Goal: Download file/media

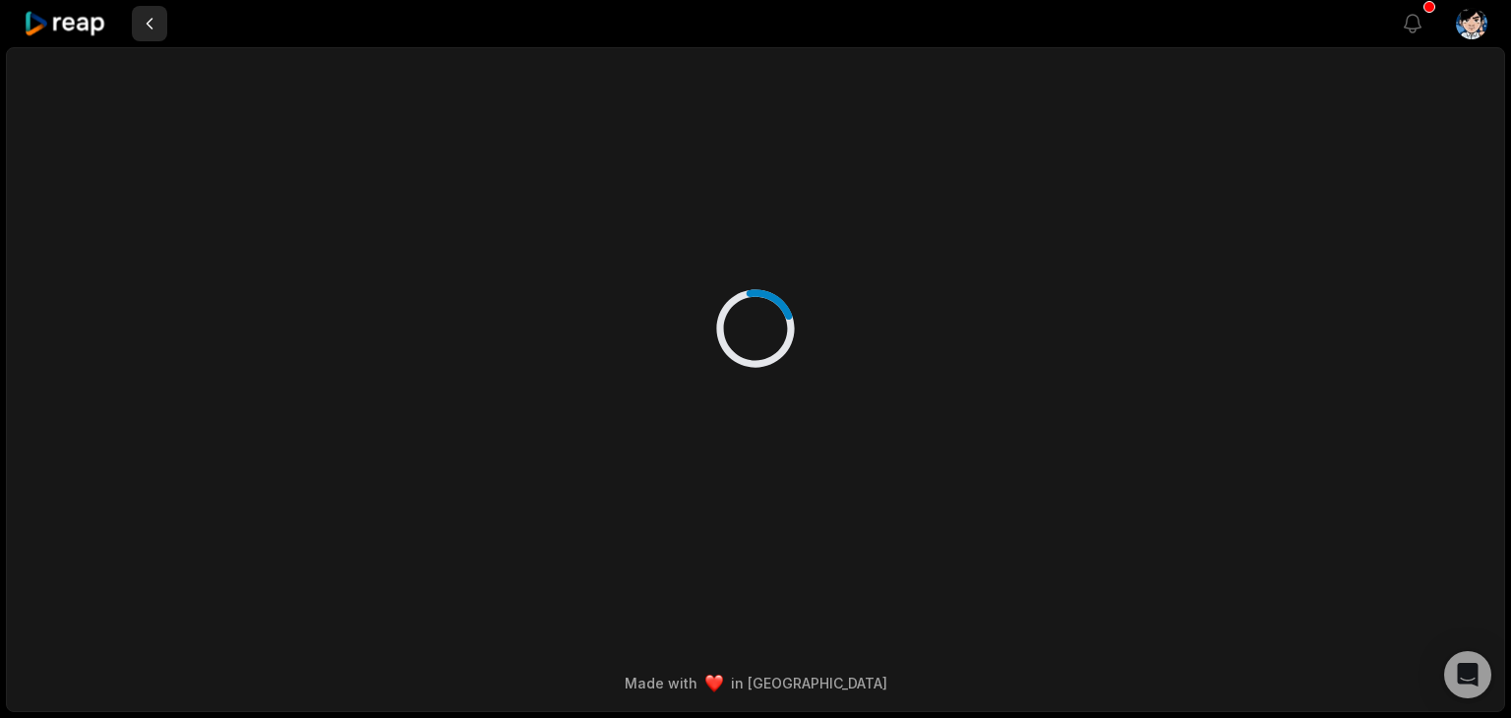
click at [152, 29] on button at bounding box center [149, 23] width 35 height 35
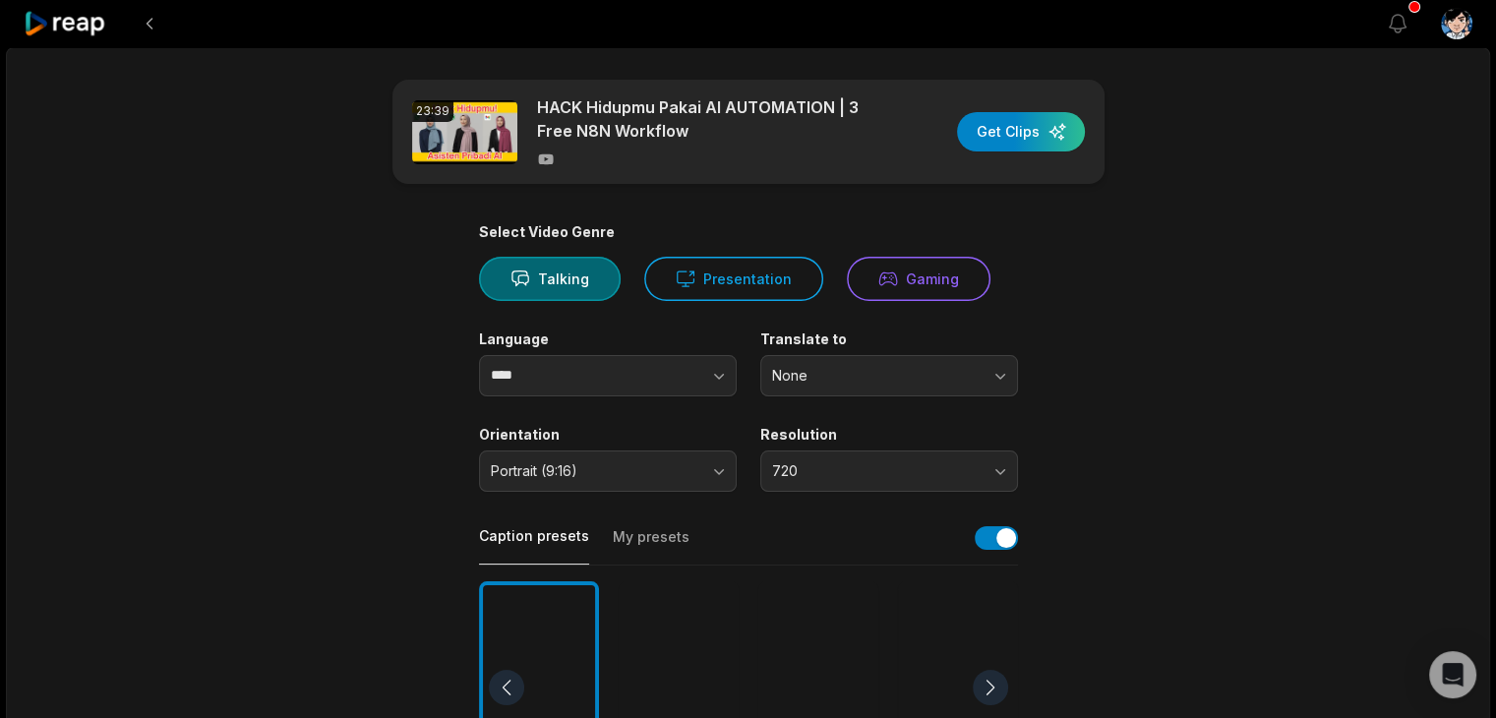
click at [57, 16] on icon at bounding box center [66, 24] width 84 height 27
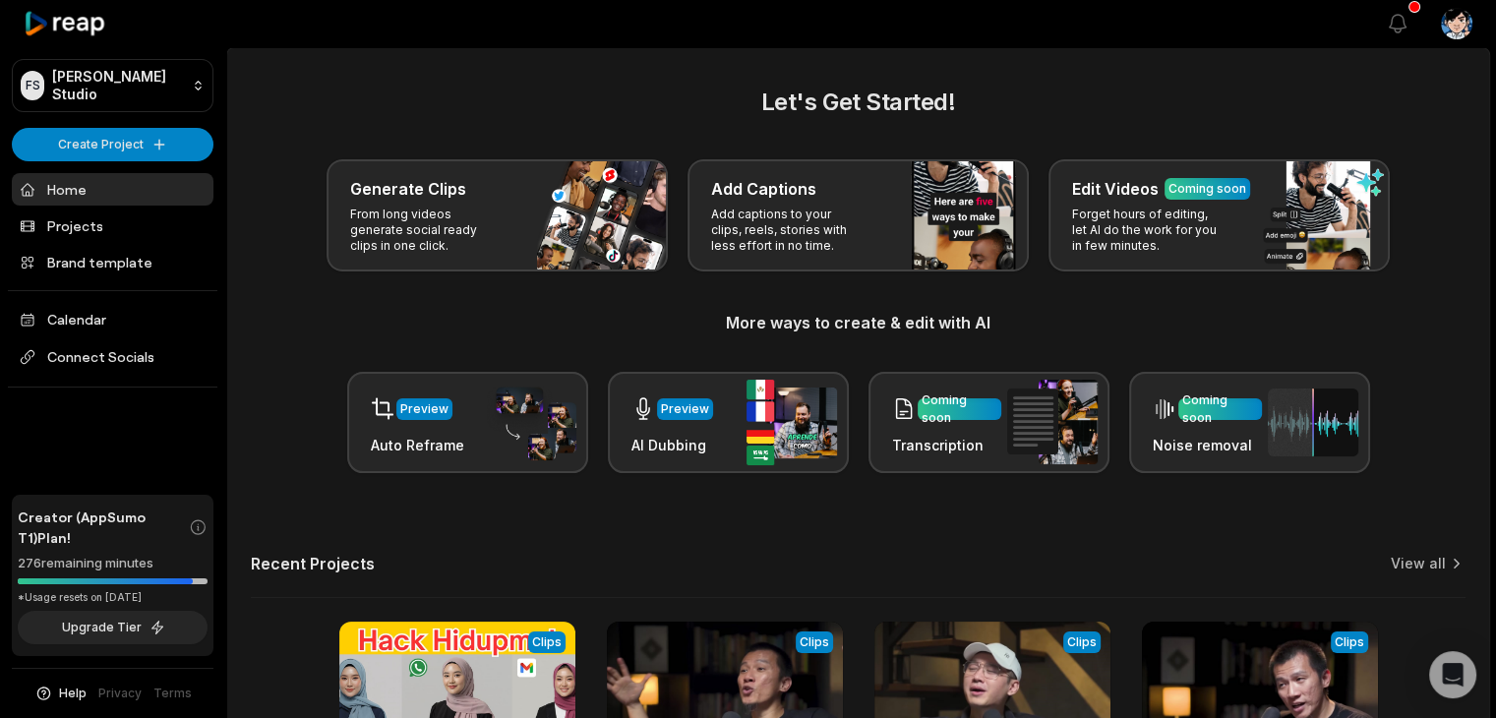
scroll to position [264, 0]
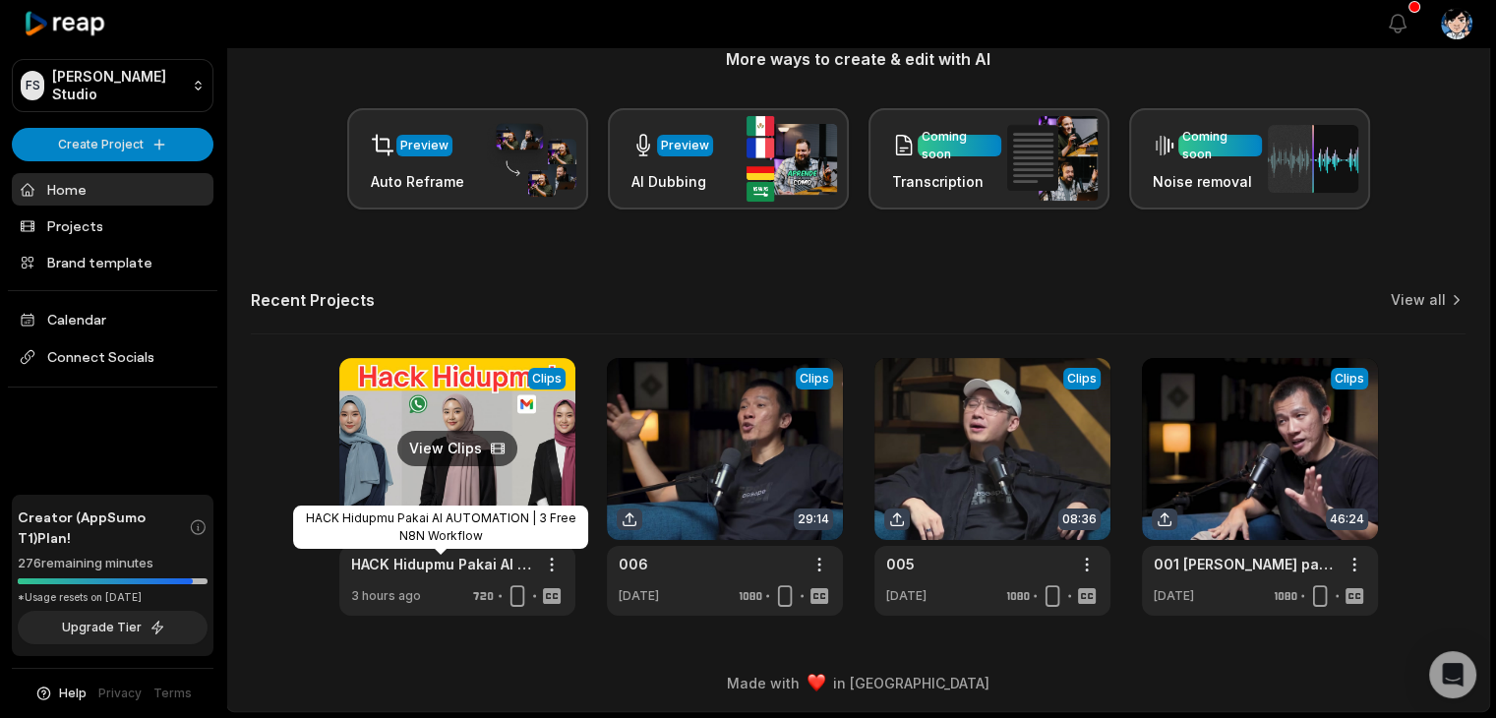
click at [428, 563] on link "HACK Hidupmu Pakai AI AUTOMATION | 3 Free N8N Workflow" at bounding box center [441, 564] width 181 height 21
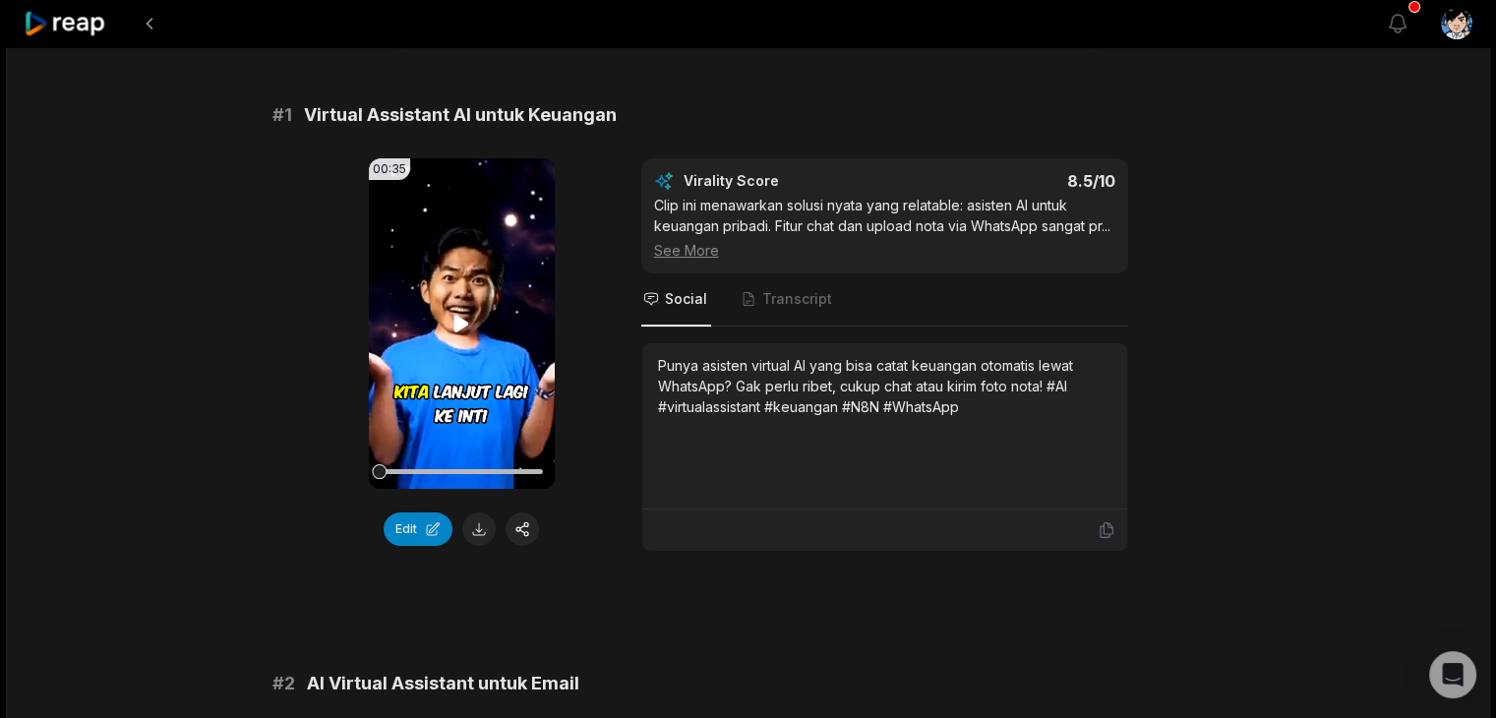
scroll to position [142, 0]
click at [457, 322] on icon at bounding box center [461, 323] width 15 height 17
click at [433, 369] on video "Your browser does not support mp4 format." at bounding box center [462, 323] width 186 height 330
click at [460, 317] on icon at bounding box center [461, 324] width 24 height 24
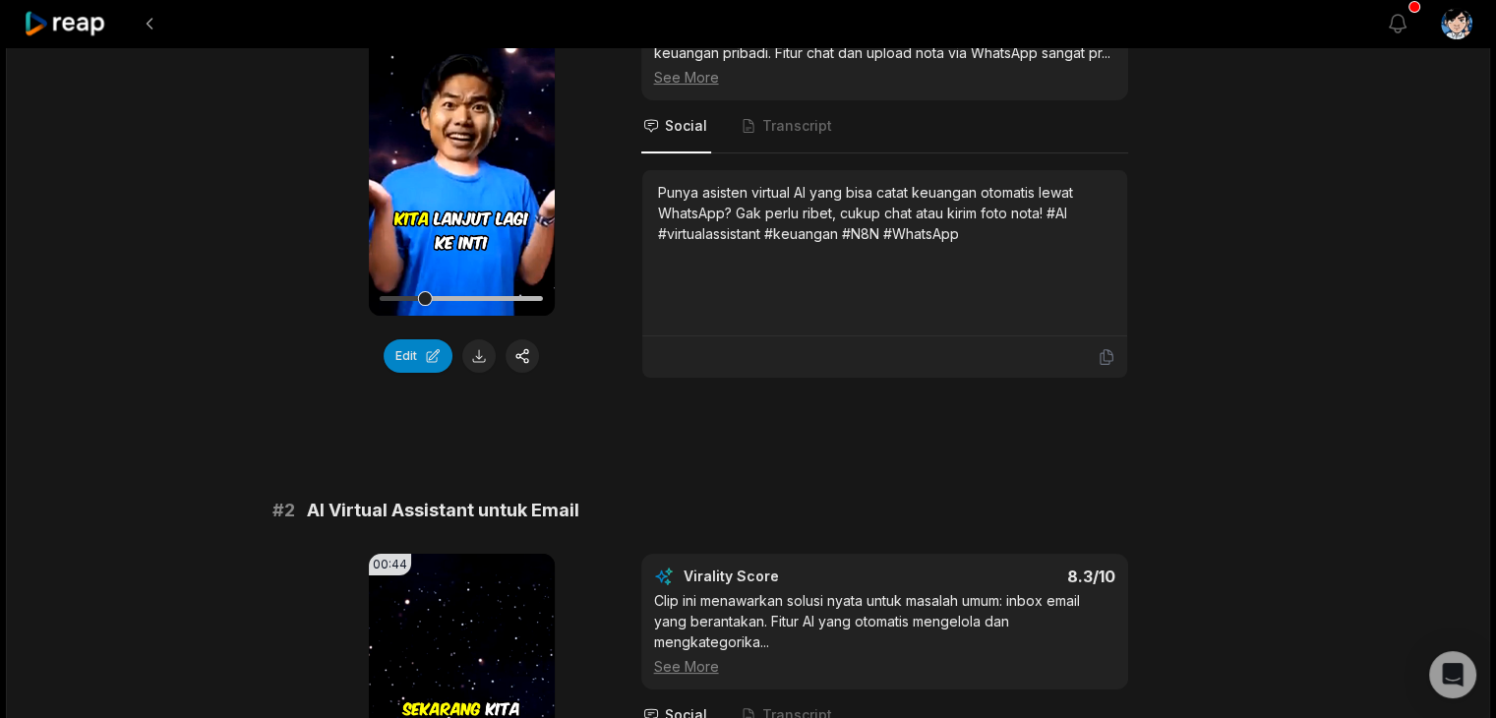
scroll to position [315, 0]
click at [476, 358] on button at bounding box center [478, 355] width 33 height 33
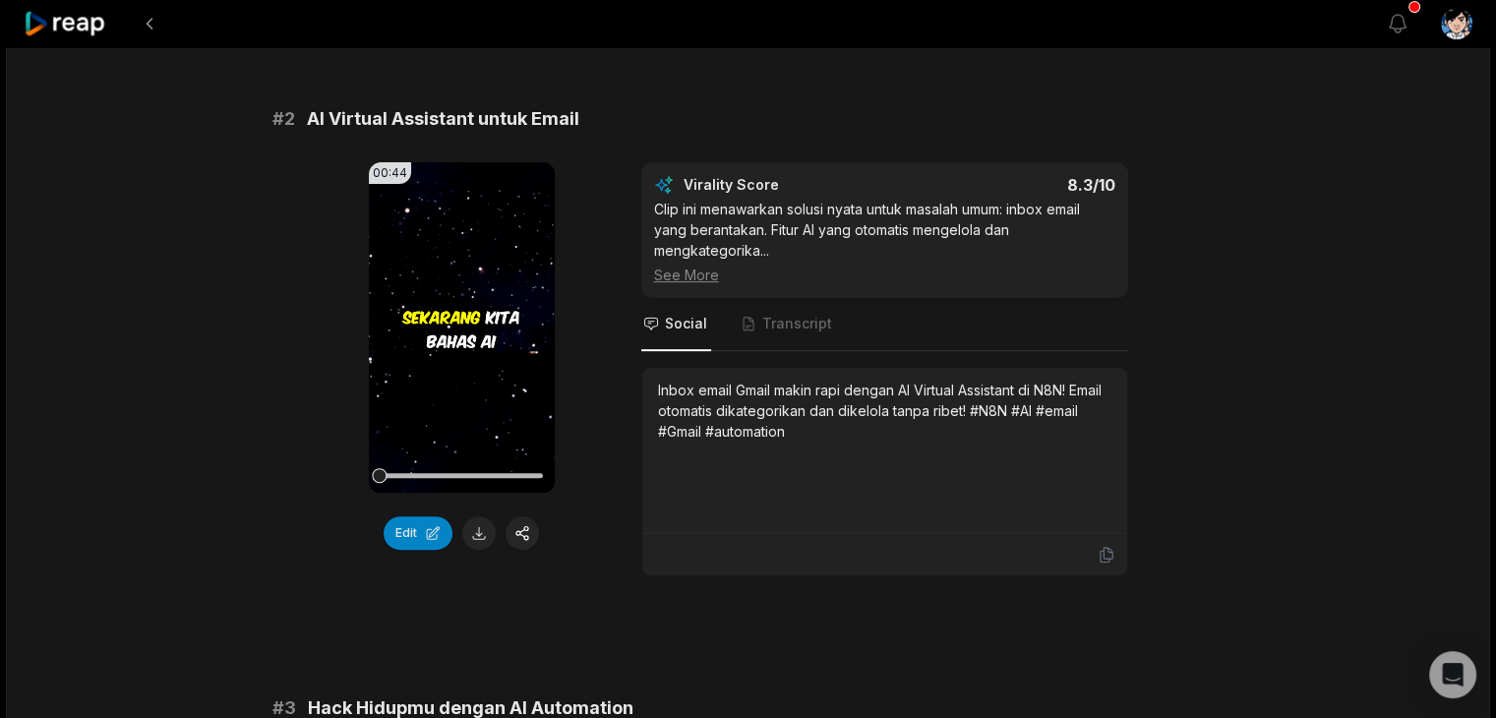
scroll to position [704, 0]
click at [449, 327] on icon at bounding box center [461, 330] width 24 height 24
click at [1402, 25] on icon "button" at bounding box center [1398, 24] width 24 height 24
click at [921, 108] on div "# 2 AI Virtual Assistant untuk Email" at bounding box center [748, 121] width 952 height 28
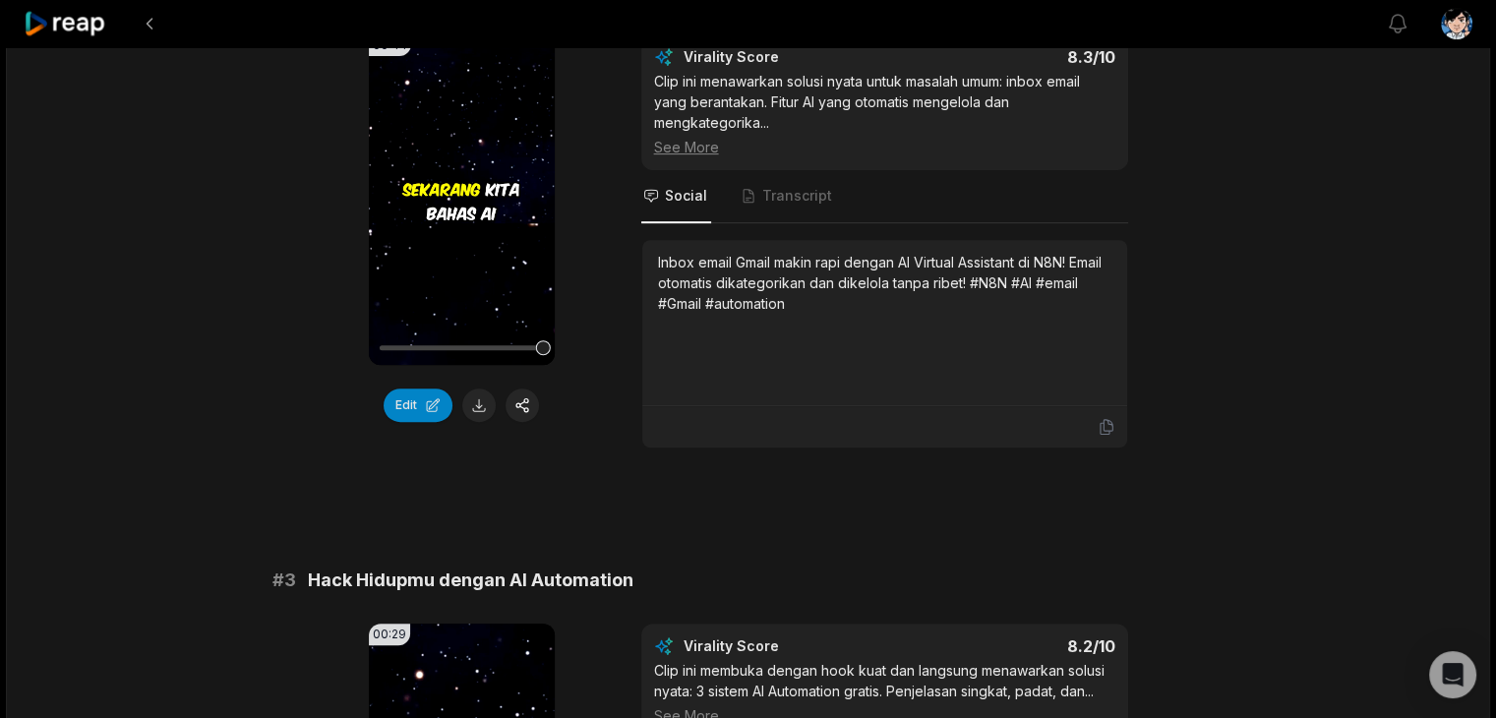
scroll to position [836, 0]
click at [468, 406] on button at bounding box center [478, 403] width 33 height 33
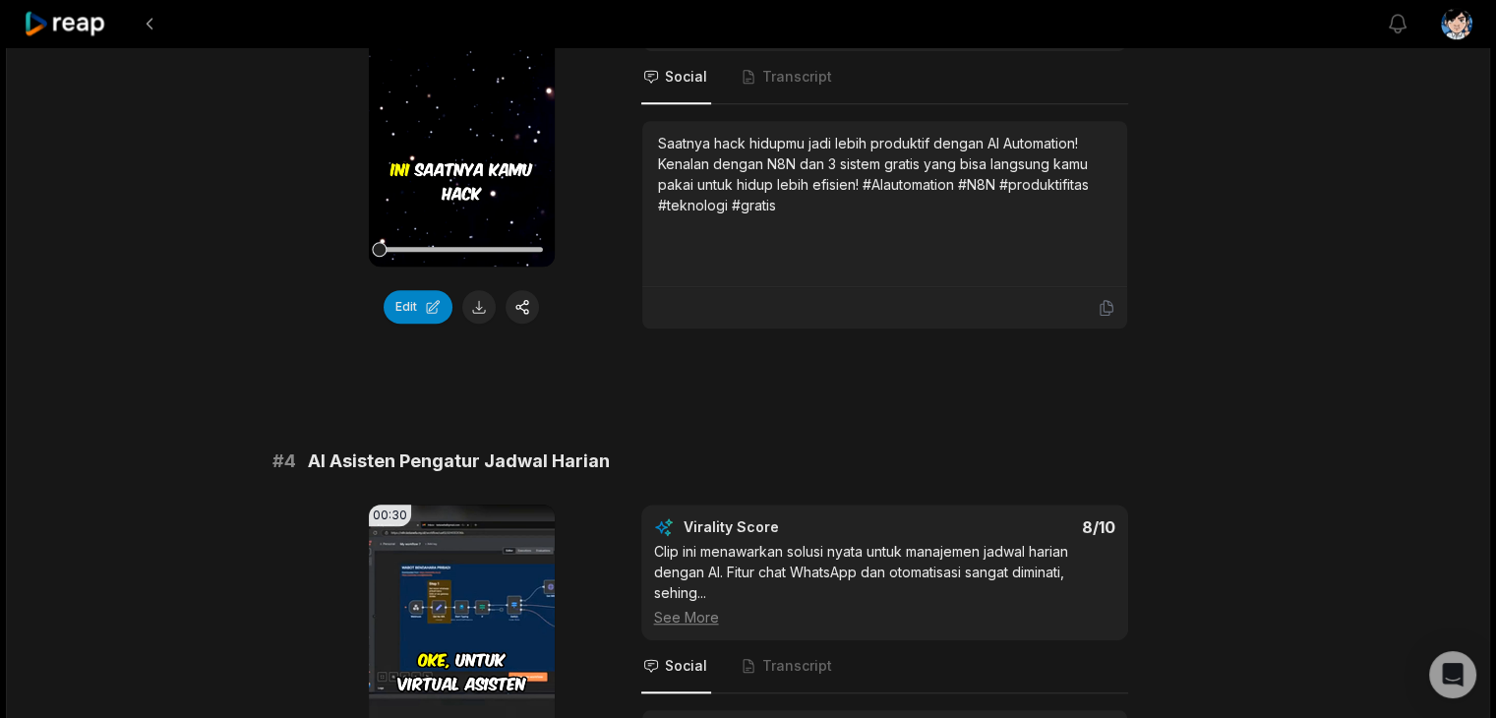
scroll to position [1522, 0]
click at [469, 289] on button at bounding box center [478, 305] width 33 height 33
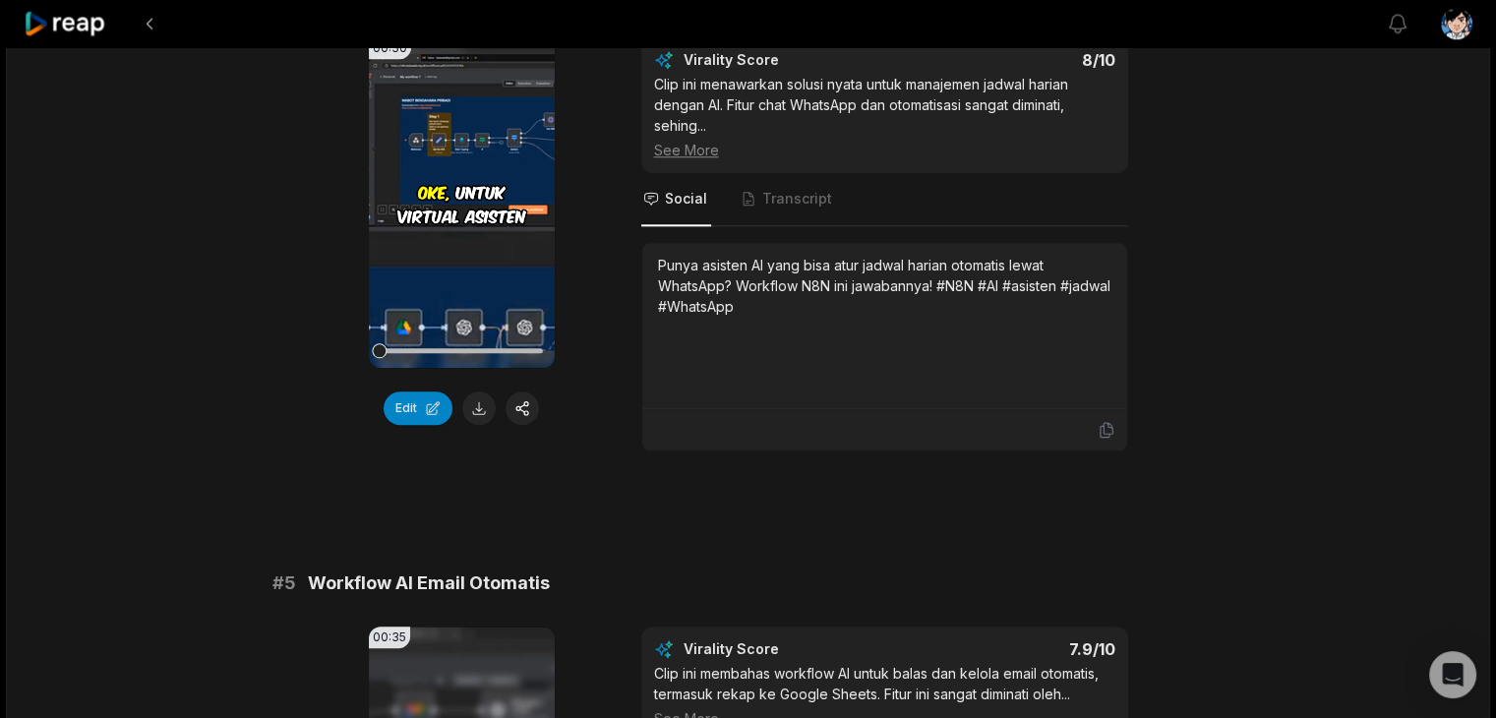
scroll to position [1987, 0]
click at [476, 410] on button at bounding box center [478, 409] width 33 height 33
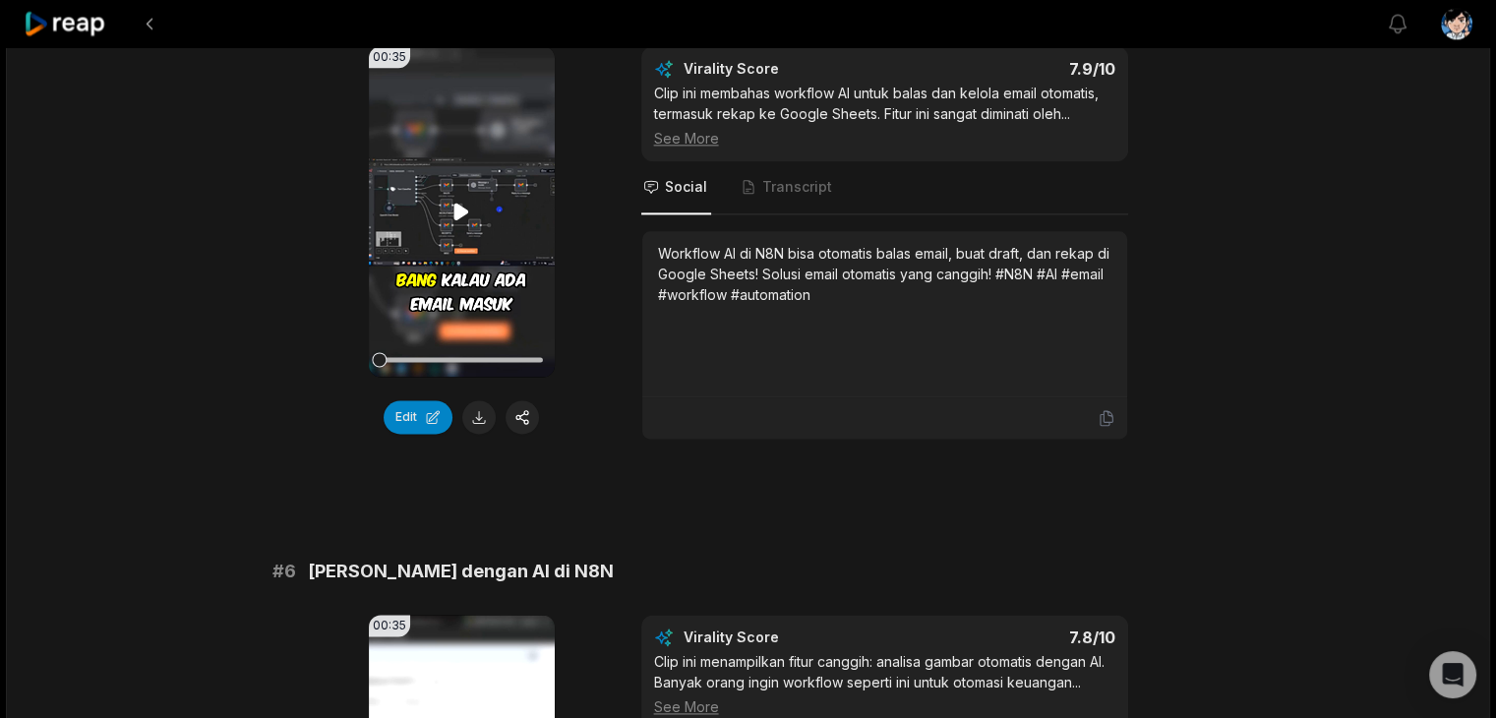
scroll to position [2567, 0]
click at [472, 414] on button at bounding box center [478, 418] width 33 height 33
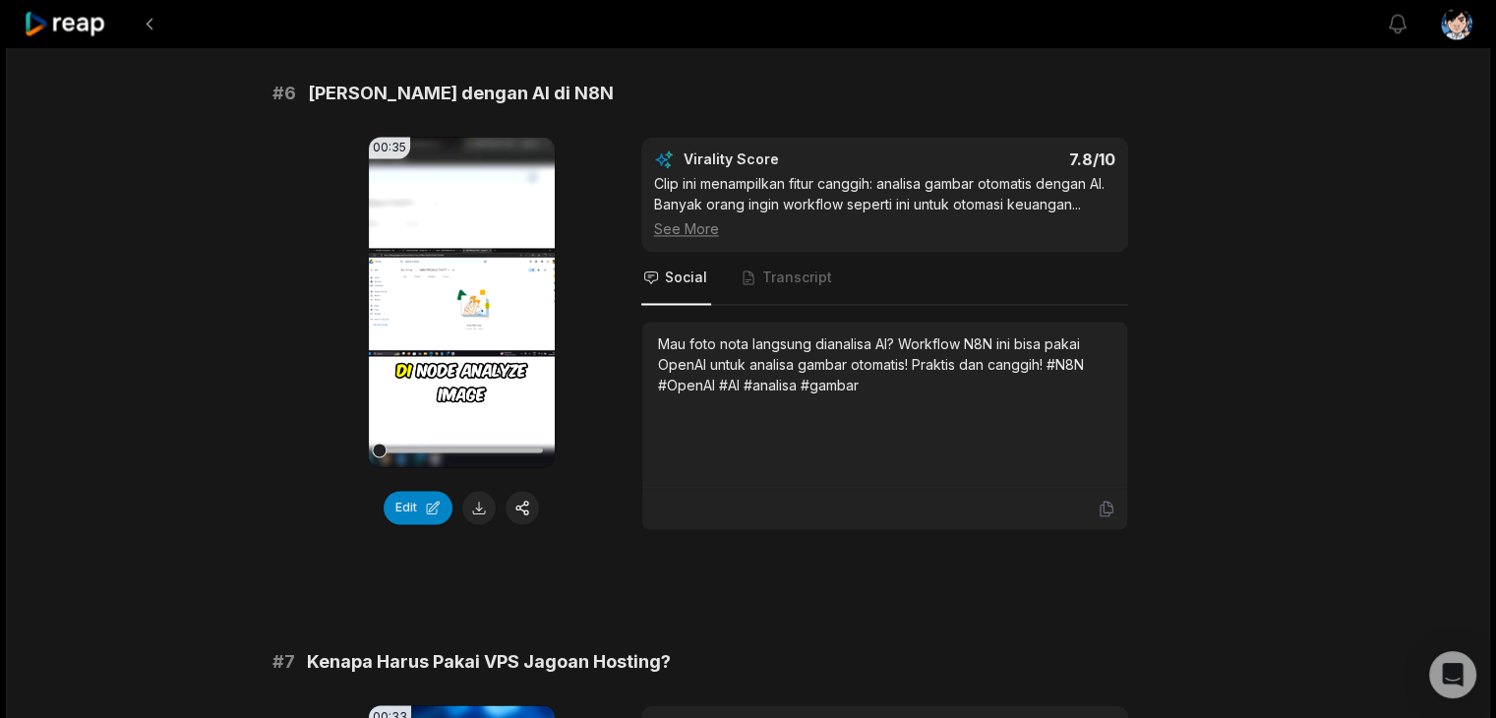
scroll to position [3048, 0]
click at [483, 501] on button at bounding box center [478, 506] width 33 height 33
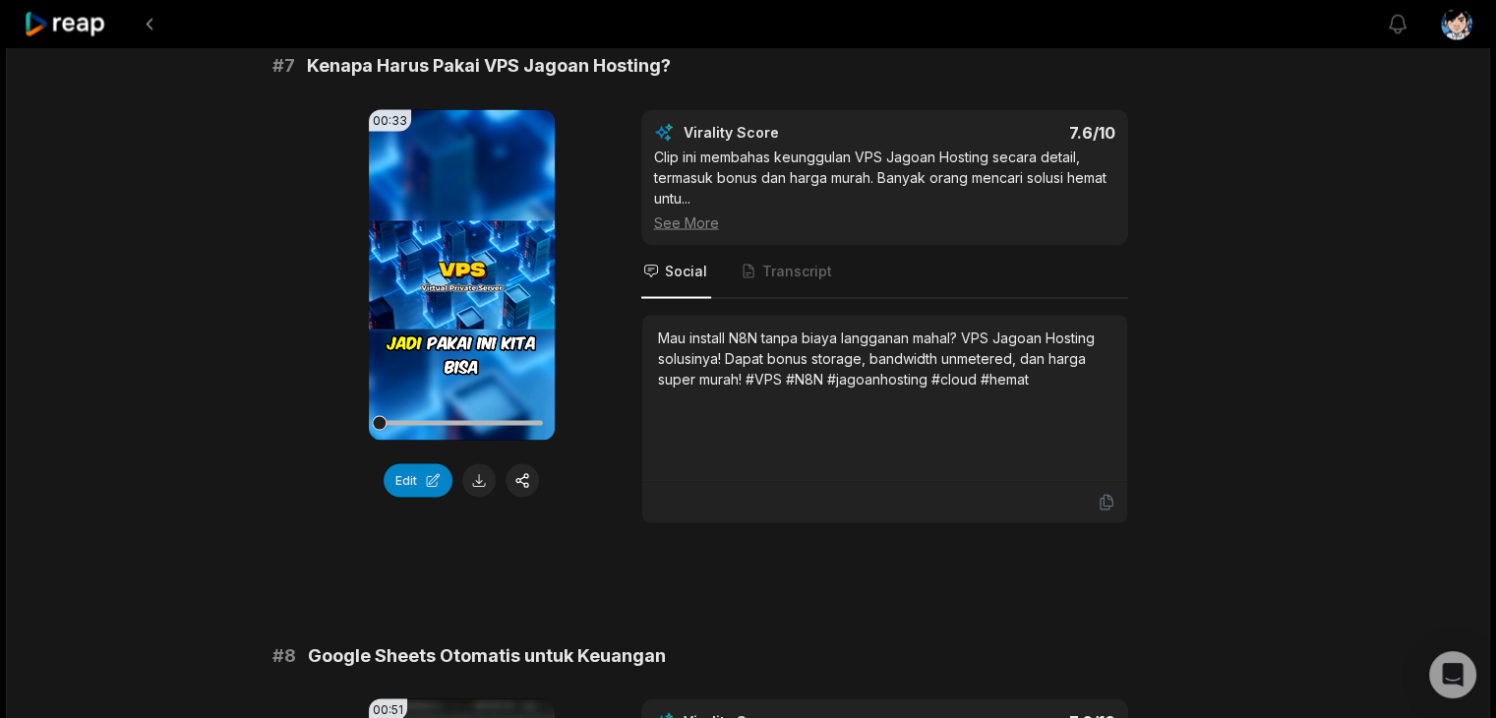
scroll to position [3643, 0]
click at [483, 472] on button at bounding box center [478, 479] width 33 height 33
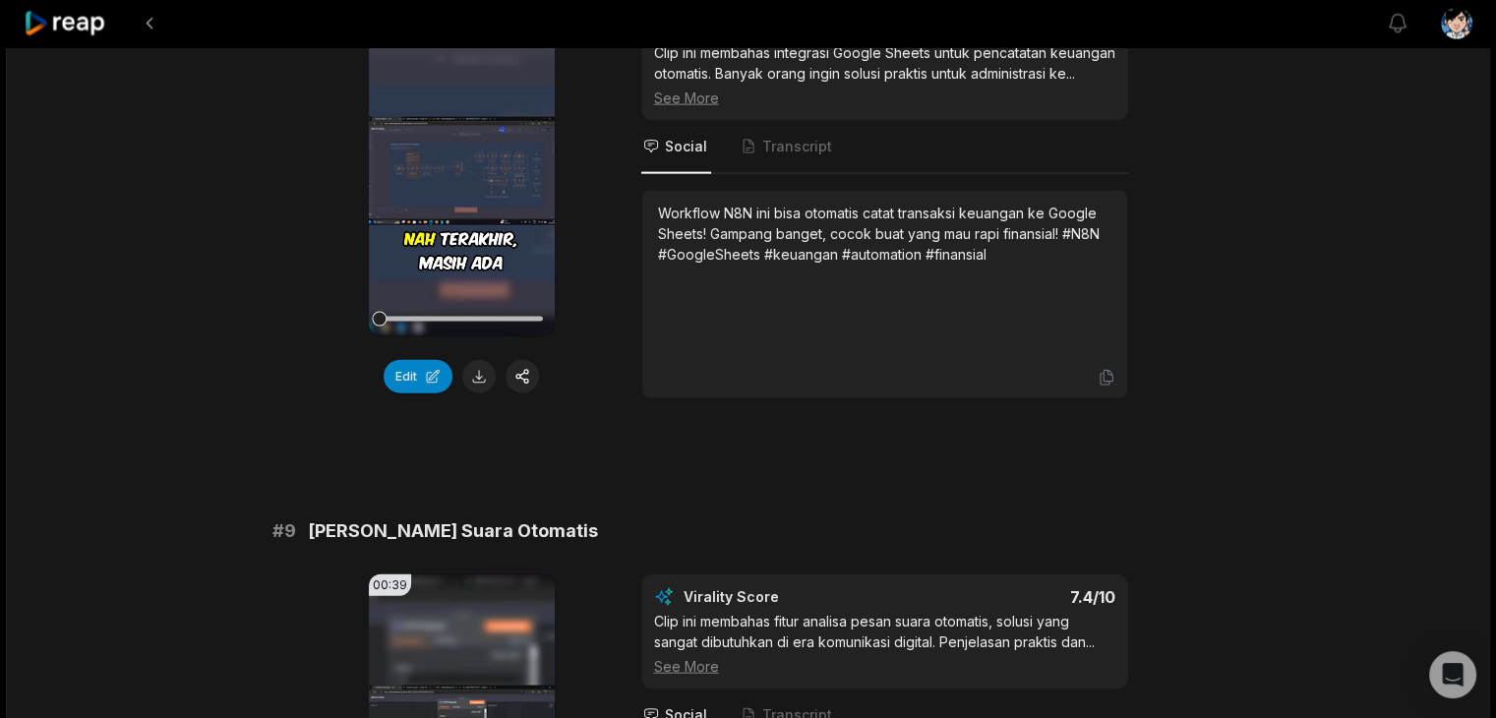
scroll to position [4335, 0]
click at [469, 369] on button at bounding box center [478, 376] width 33 height 33
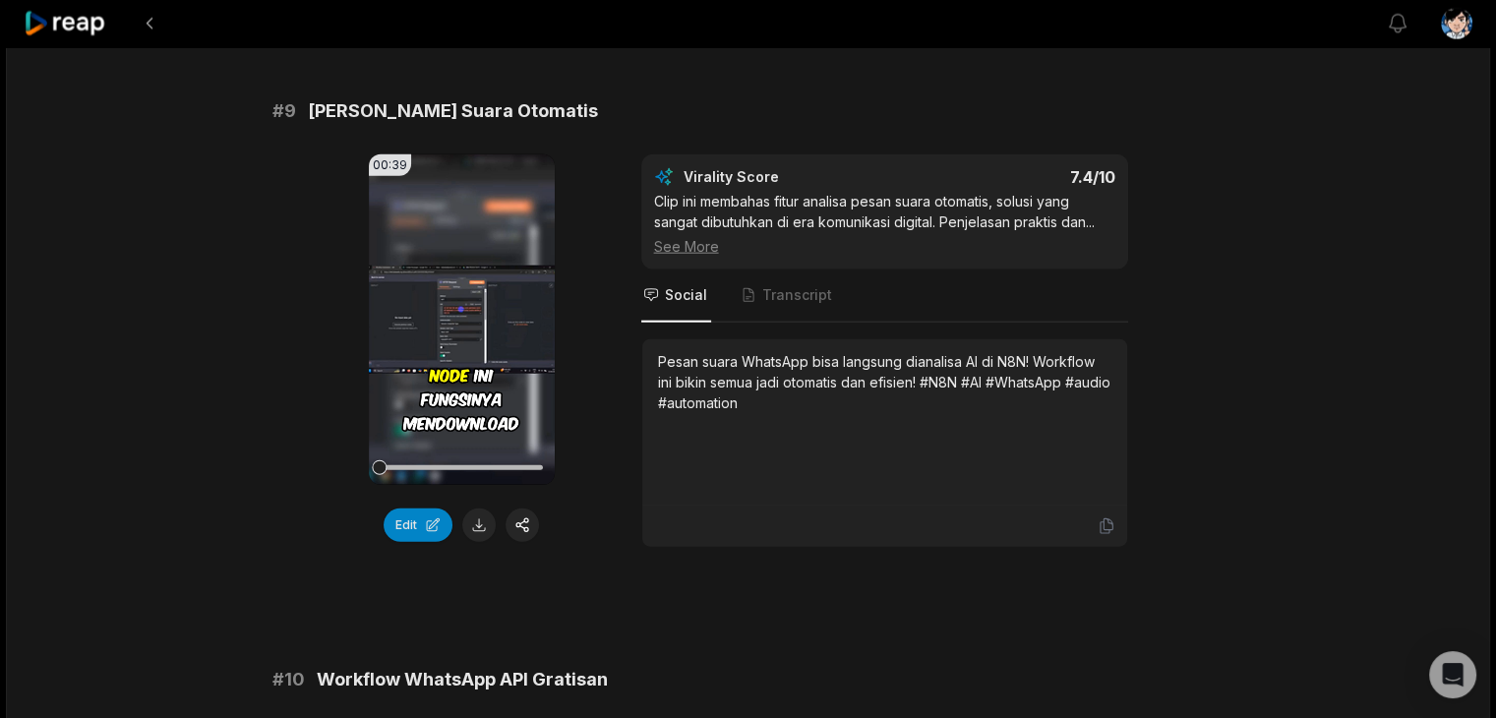
scroll to position [4754, 0]
click at [479, 532] on button at bounding box center [478, 525] width 33 height 33
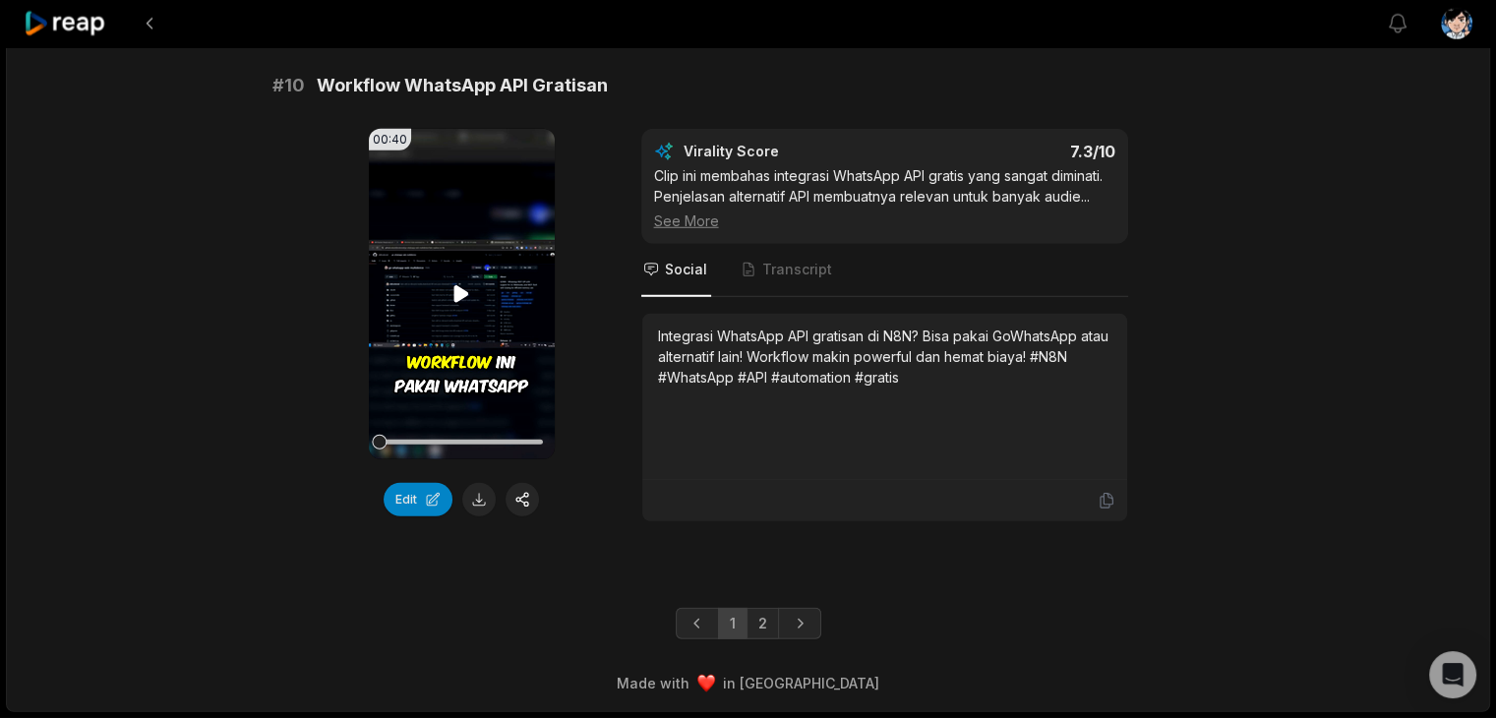
scroll to position [5355, 0]
click at [478, 508] on button at bounding box center [478, 499] width 33 height 33
click at [766, 610] on link "2" at bounding box center [762, 623] width 32 height 31
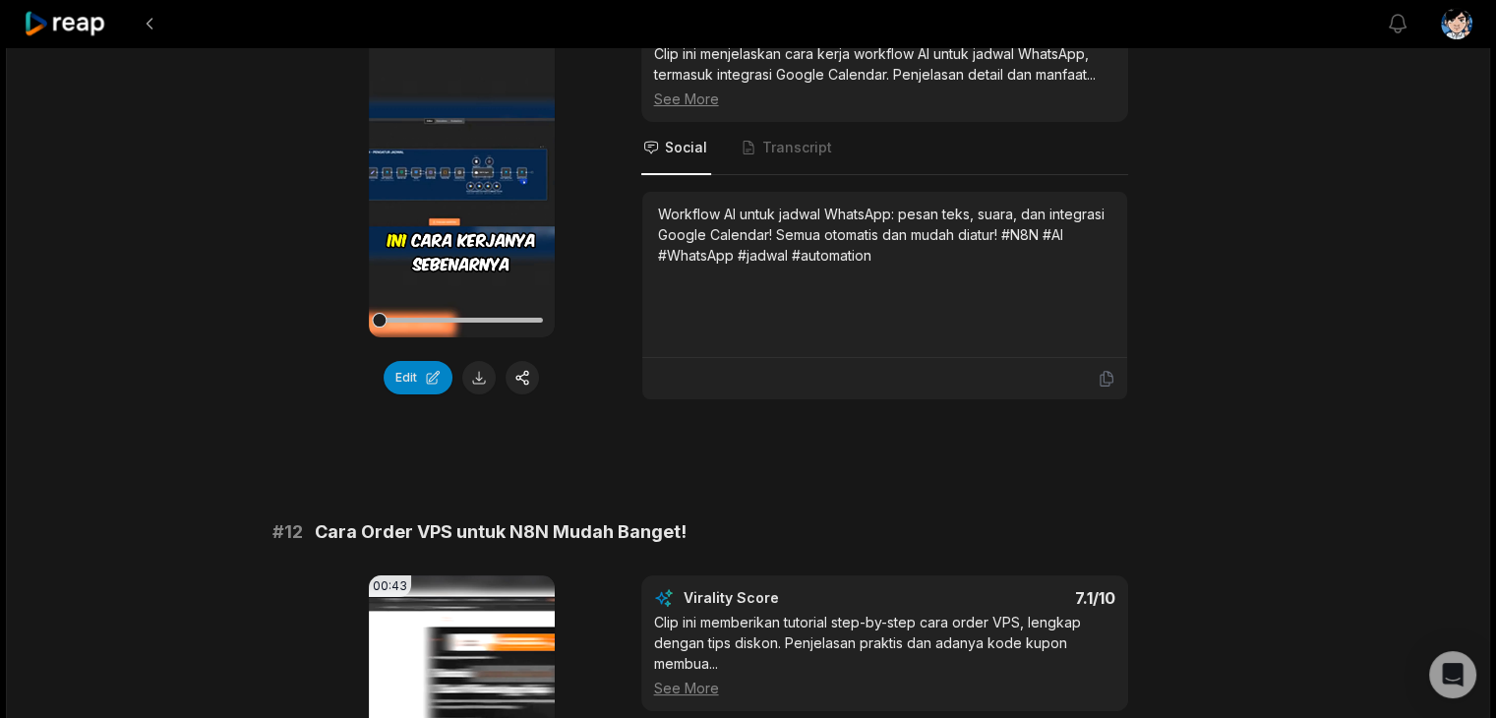
scroll to position [299, 0]
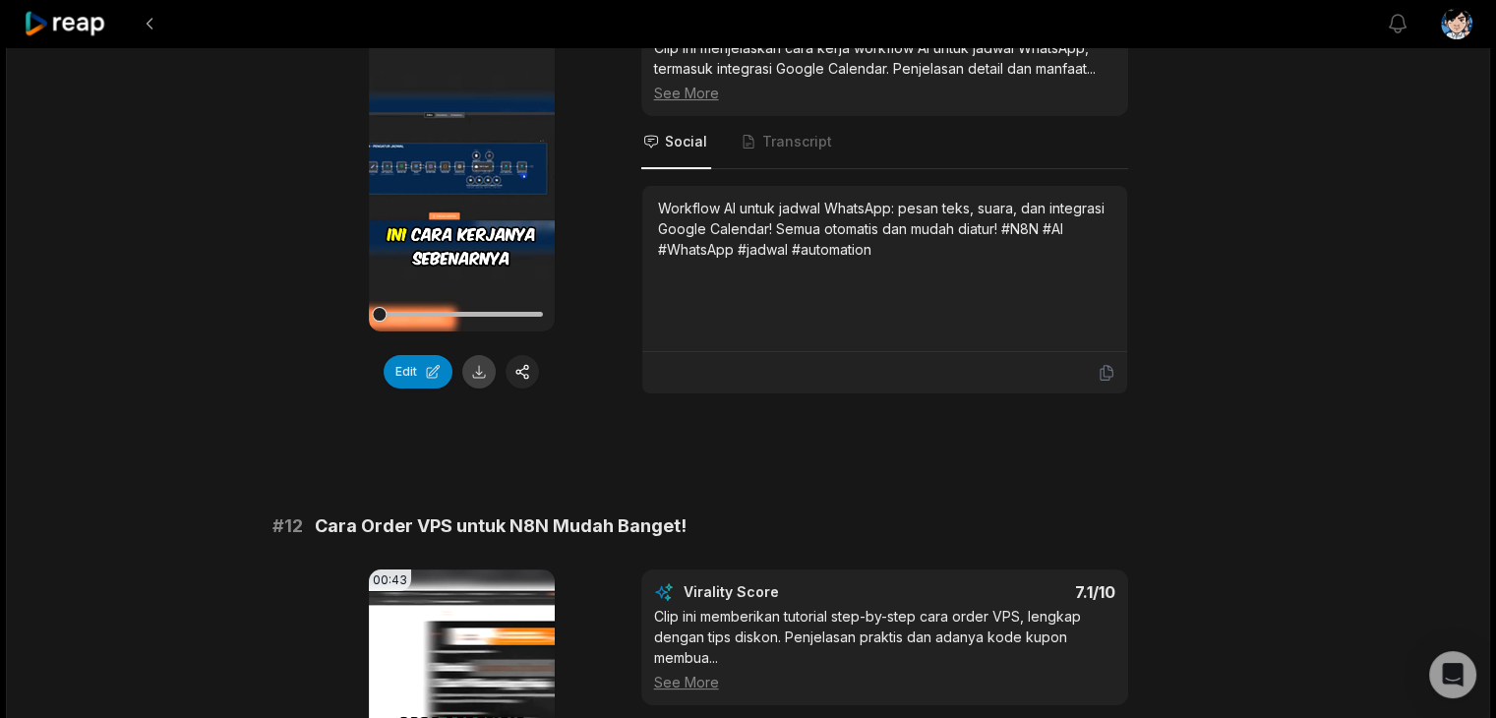
click at [476, 373] on button at bounding box center [478, 371] width 33 height 33
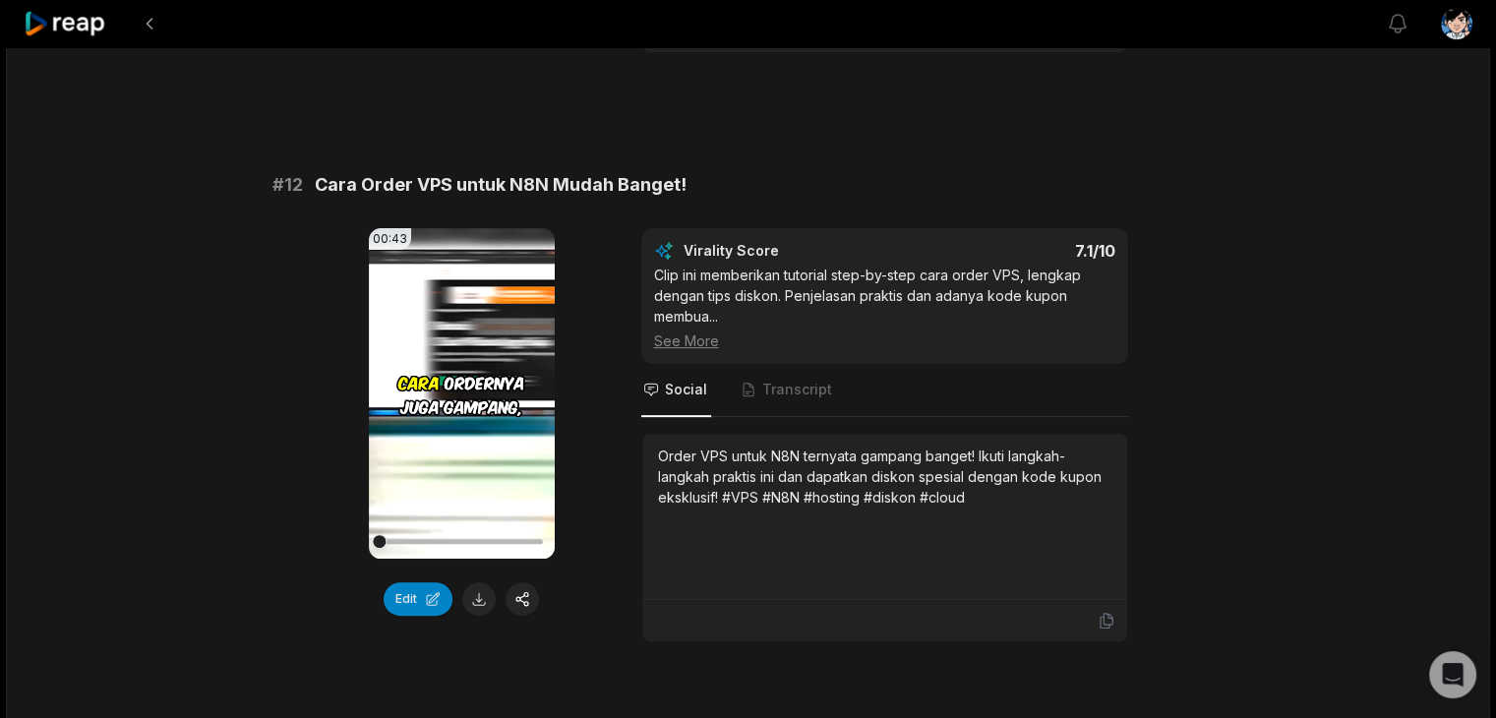
scroll to position [681, 0]
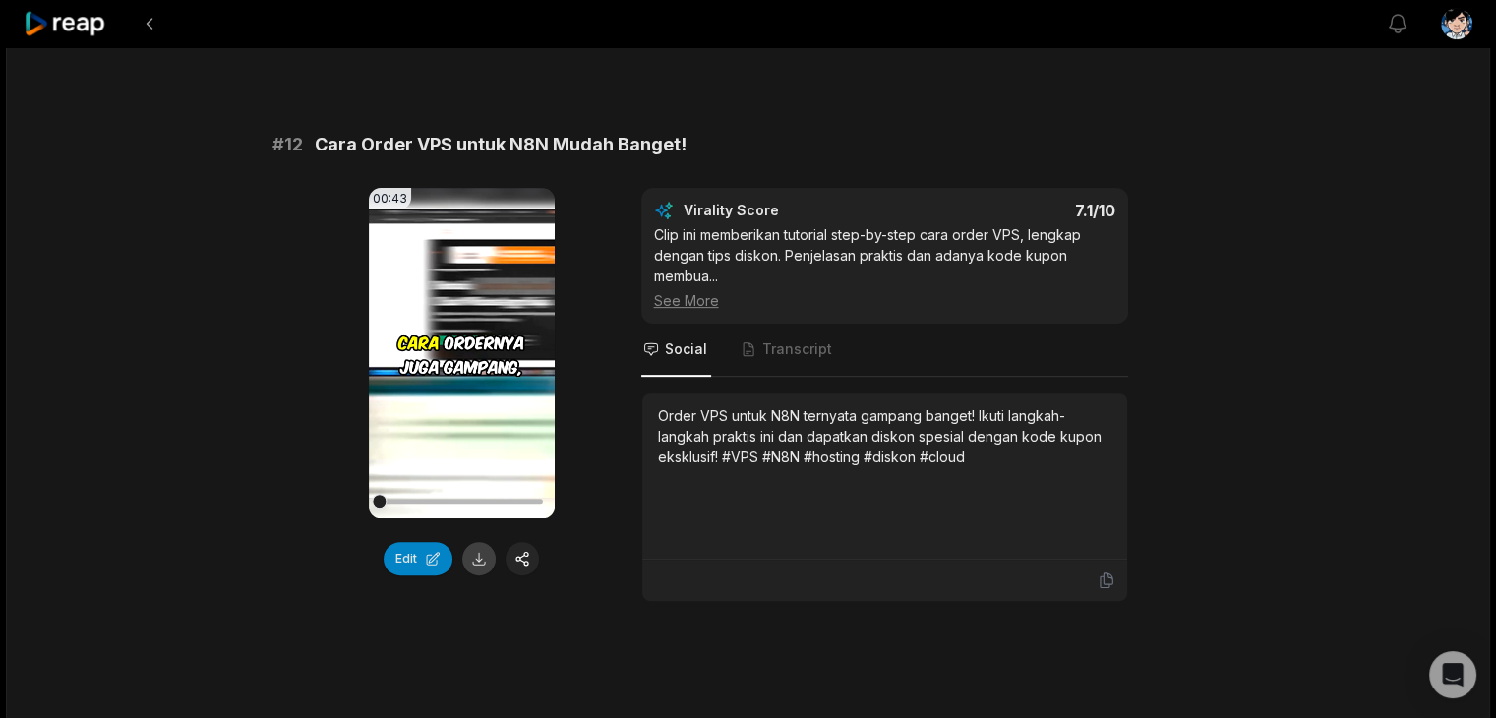
click at [479, 561] on button at bounding box center [478, 558] width 33 height 33
click at [485, 561] on button at bounding box center [478, 558] width 33 height 33
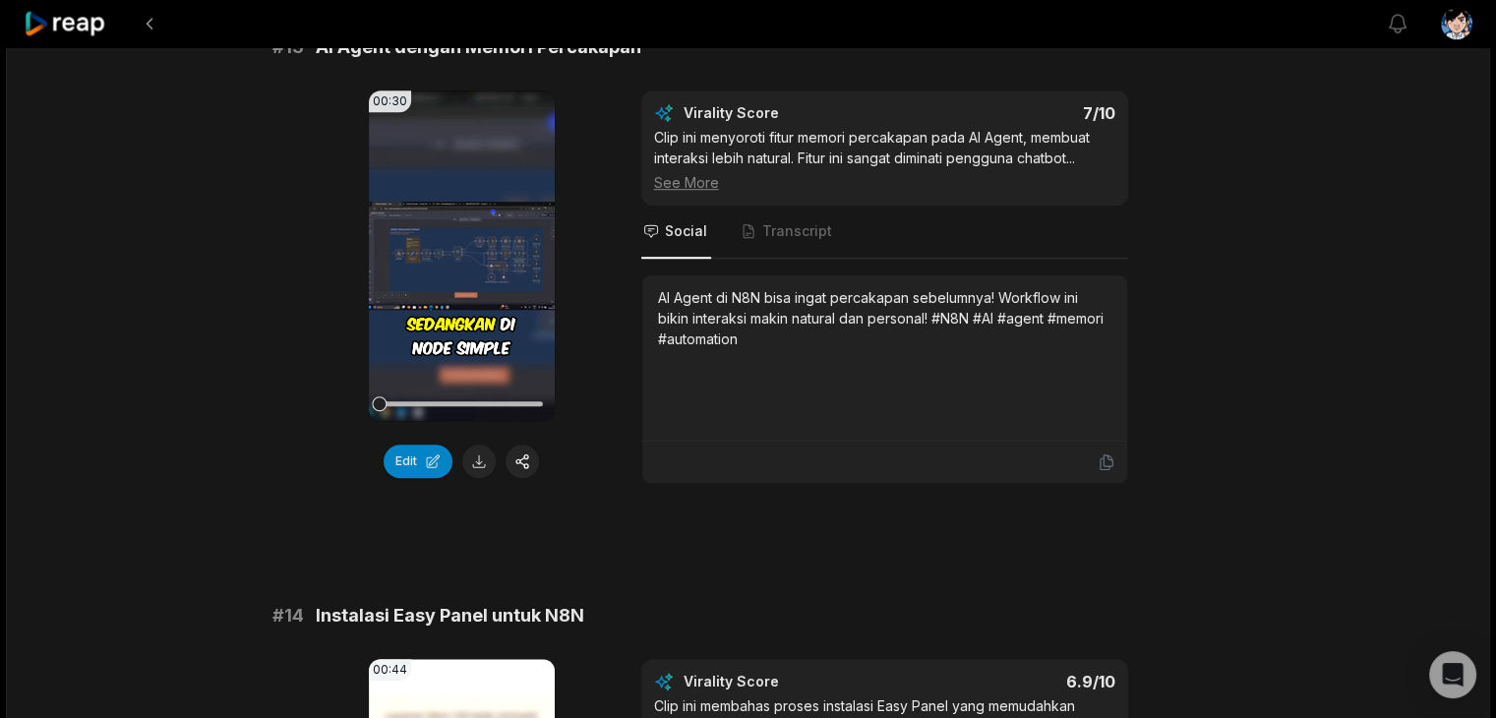
scroll to position [1338, 0]
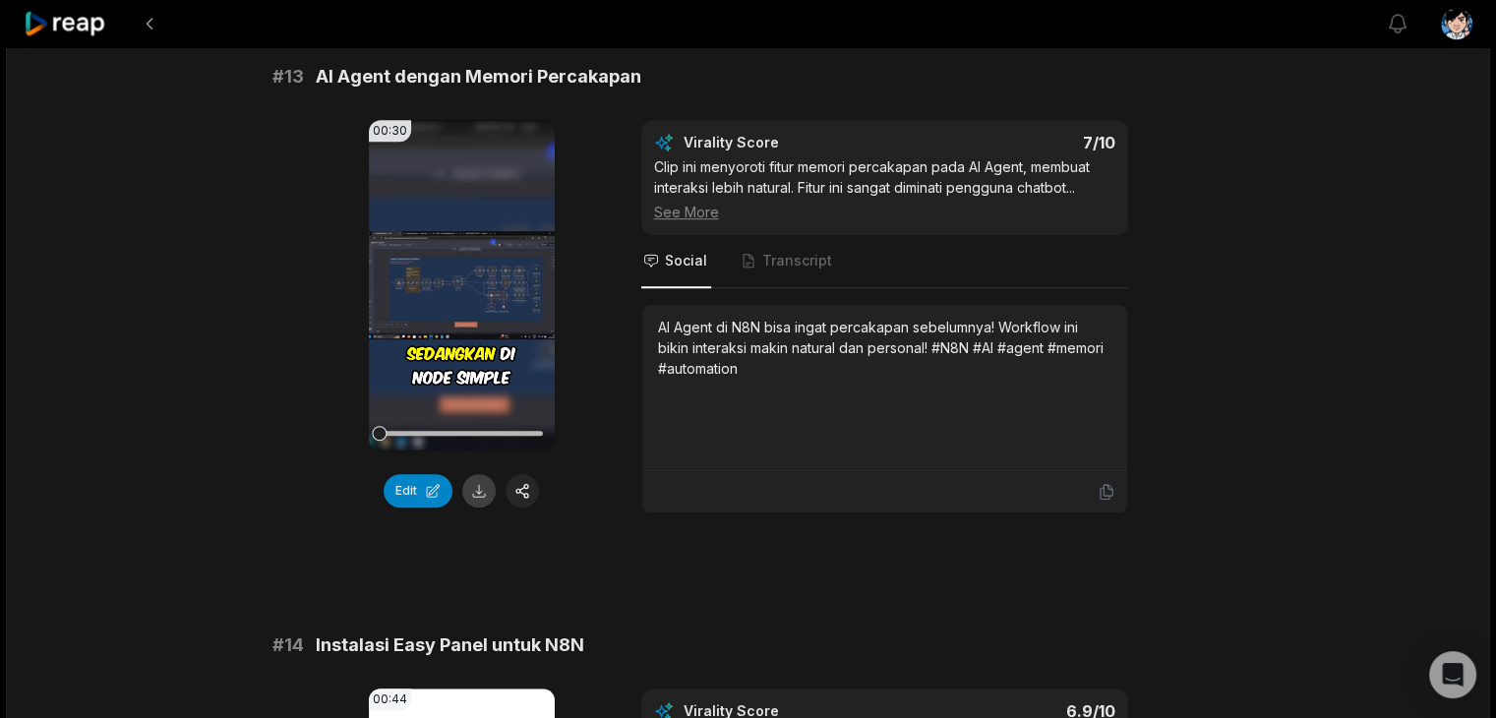
click at [485, 490] on button at bounding box center [478, 490] width 33 height 33
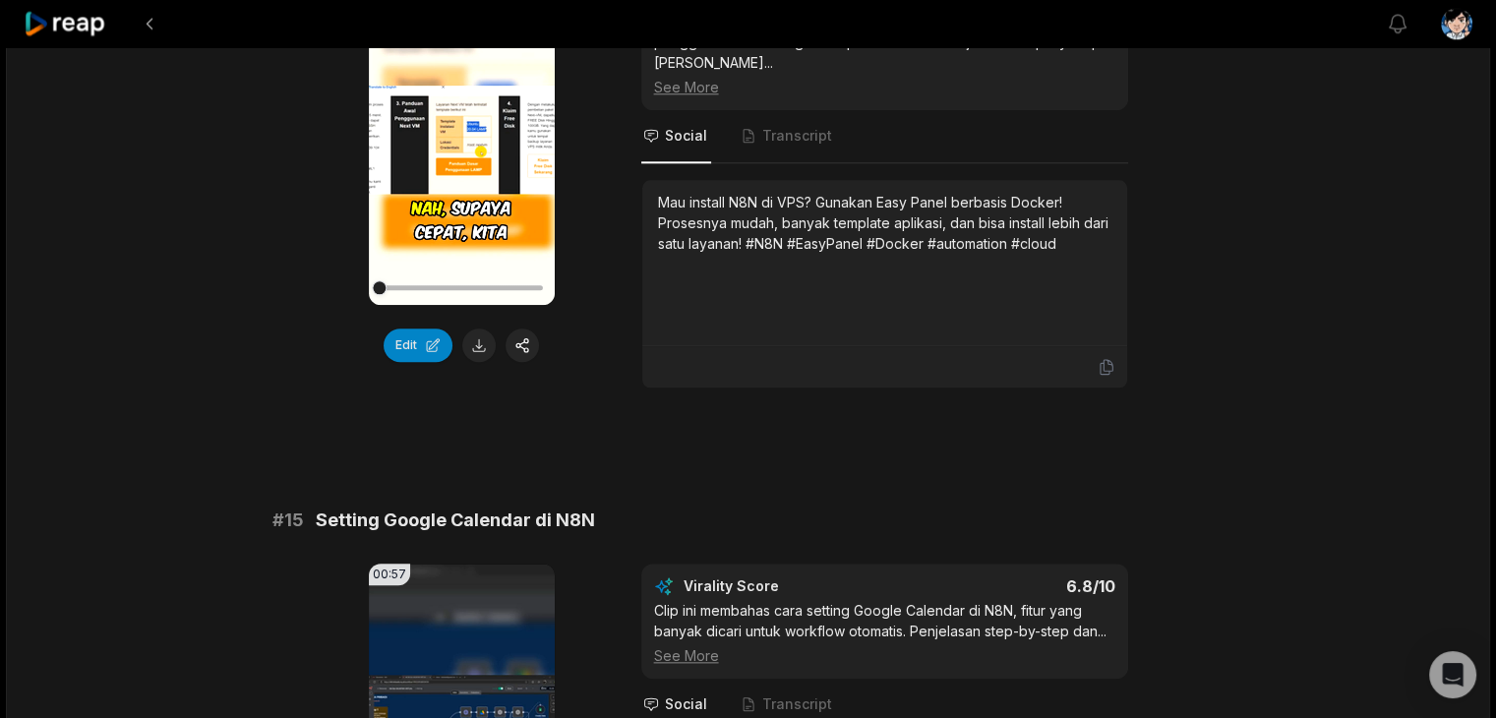
scroll to position [2053, 0]
click at [478, 343] on button at bounding box center [478, 343] width 33 height 33
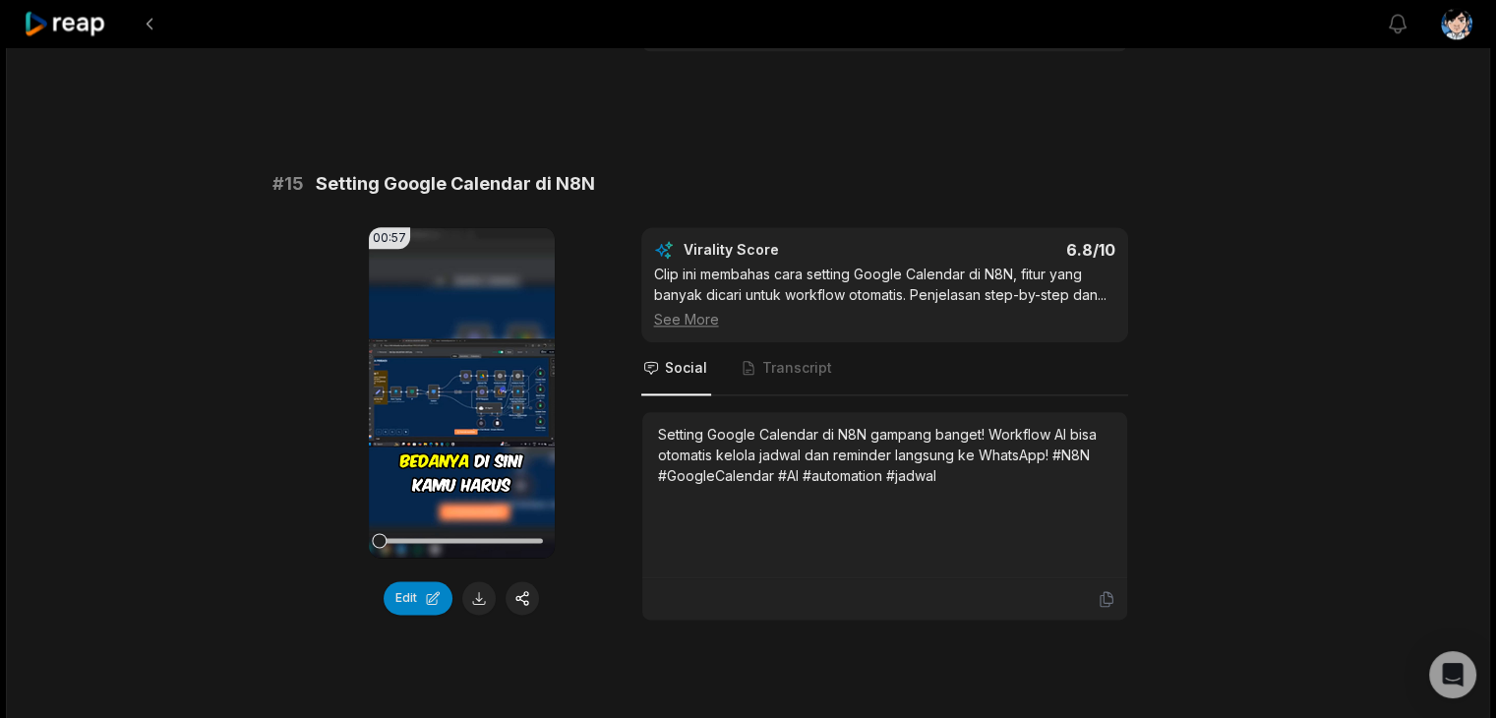
scroll to position [2391, 0]
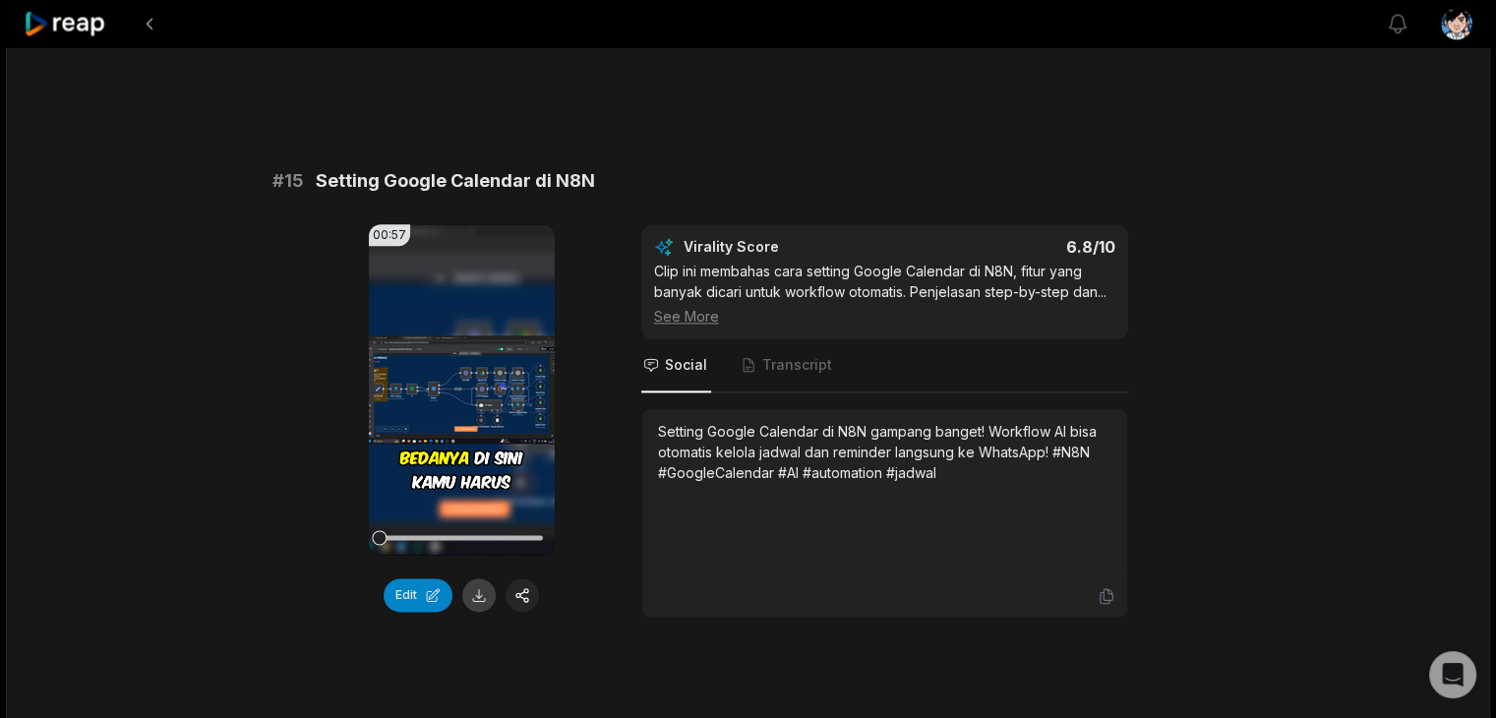
click at [468, 593] on button at bounding box center [478, 594] width 33 height 33
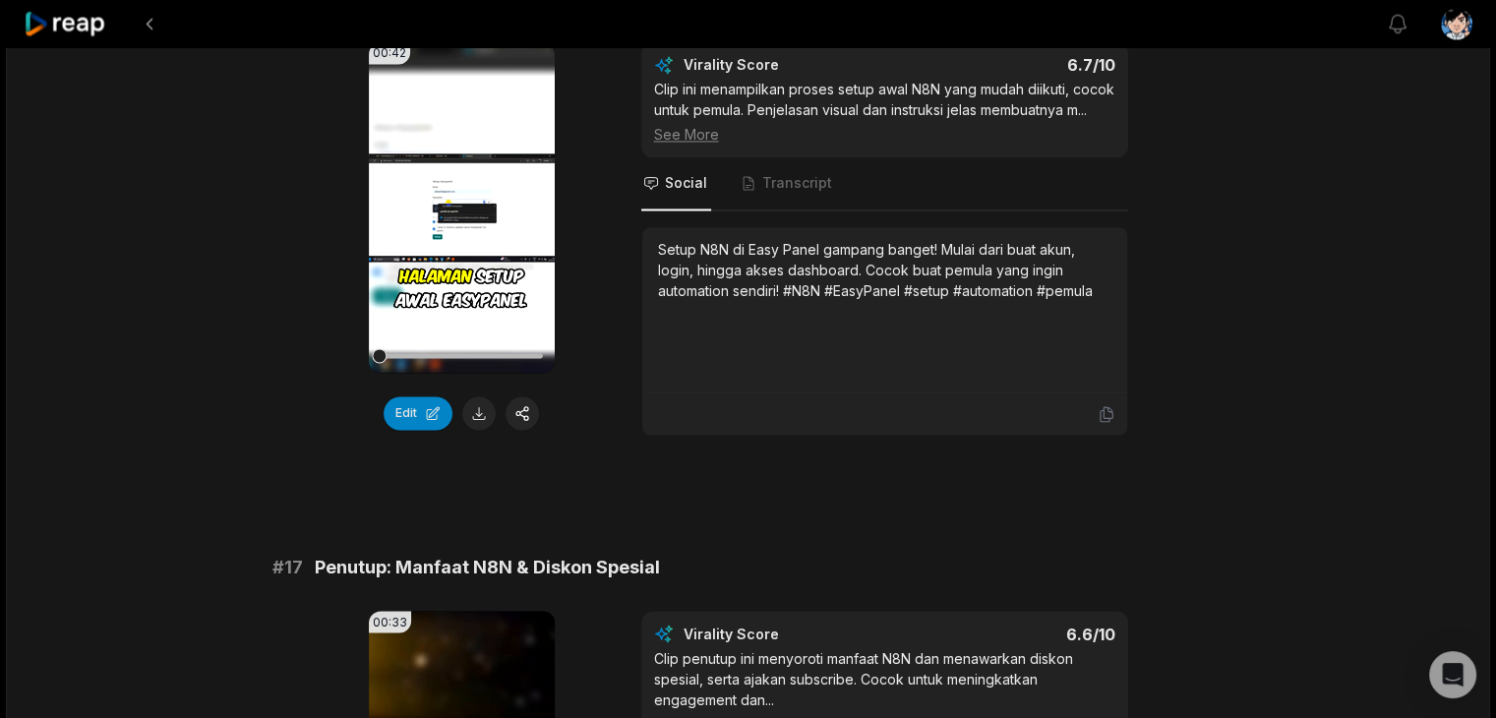
scroll to position [3142, 0]
click at [479, 399] on button at bounding box center [478, 411] width 33 height 33
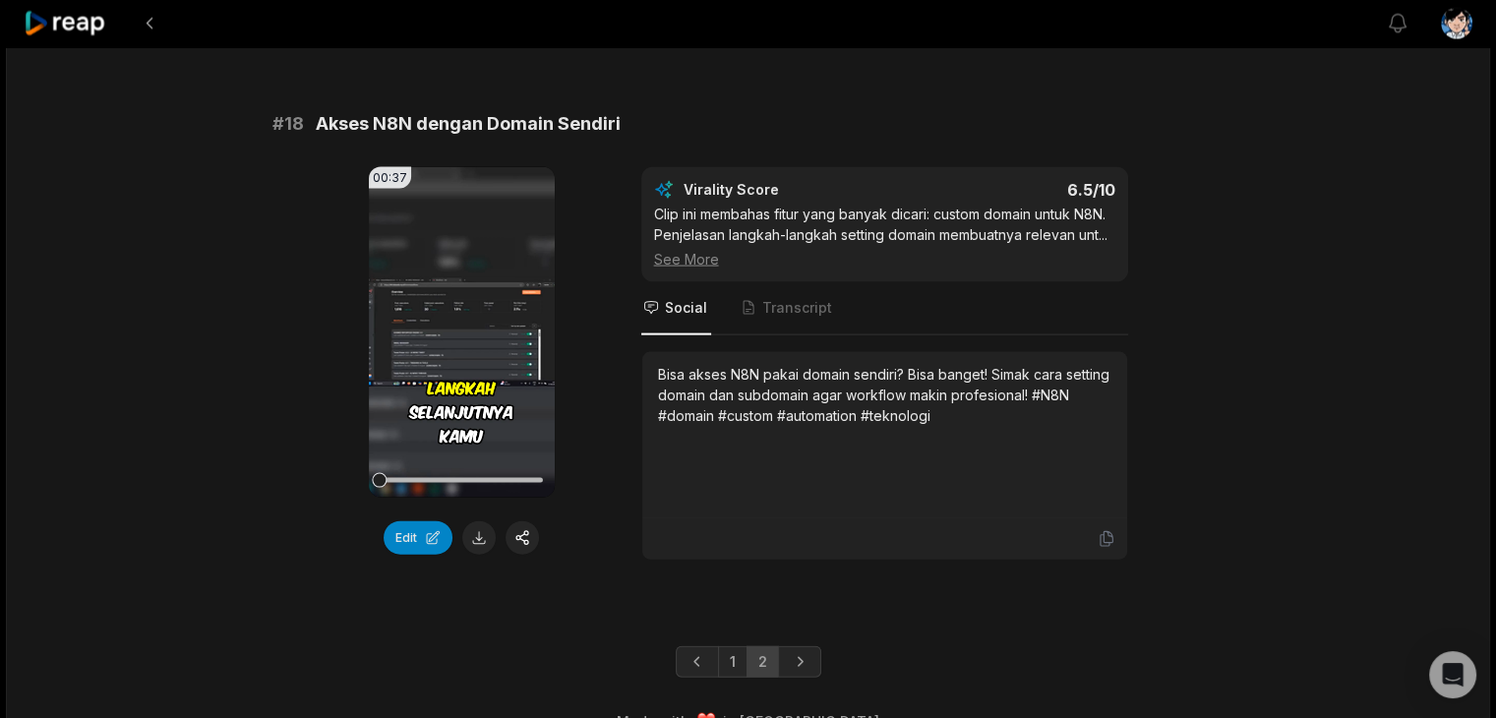
scroll to position [4222, 0]
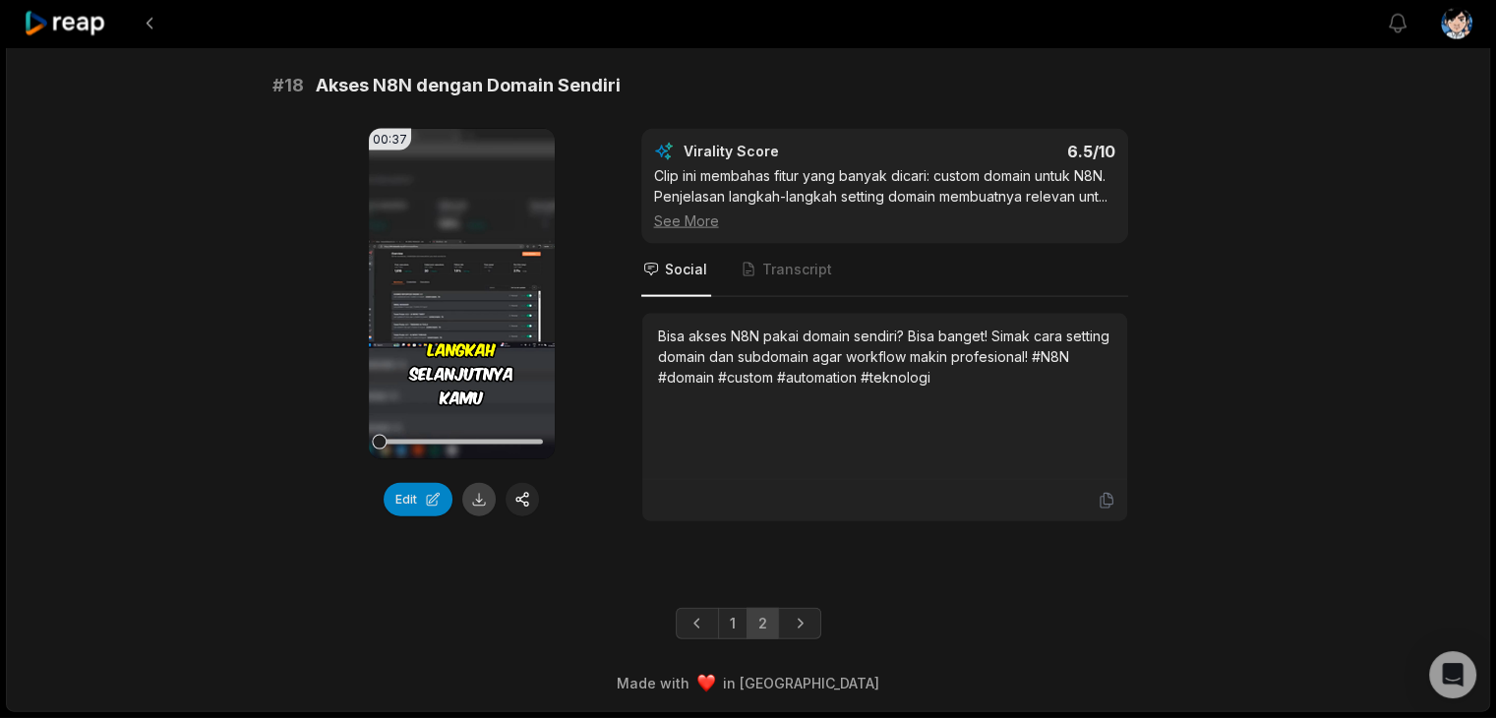
click at [477, 501] on button at bounding box center [478, 499] width 33 height 33
click at [61, 19] on icon at bounding box center [66, 24] width 84 height 27
